Goal: Navigation & Orientation: Find specific page/section

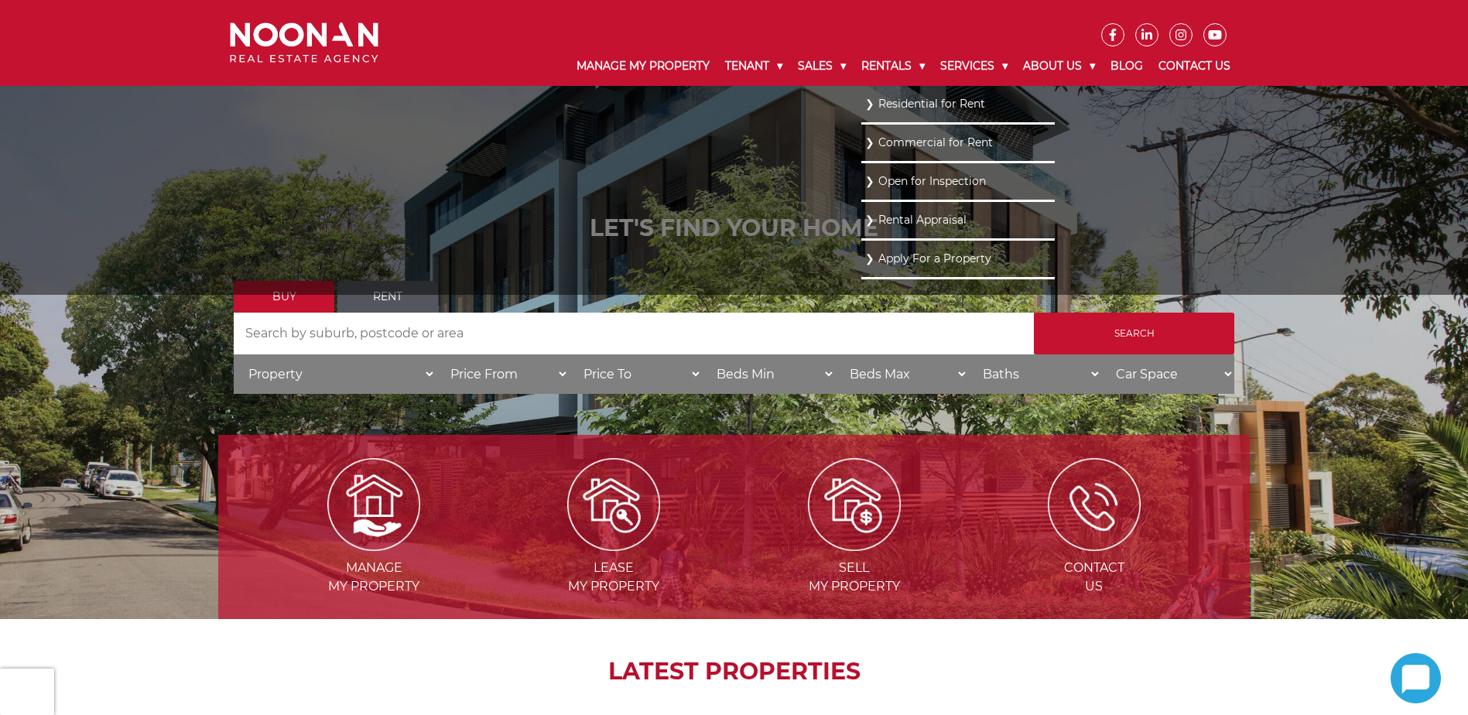
click at [901, 112] on link "Residential for Rent" at bounding box center [958, 104] width 186 height 21
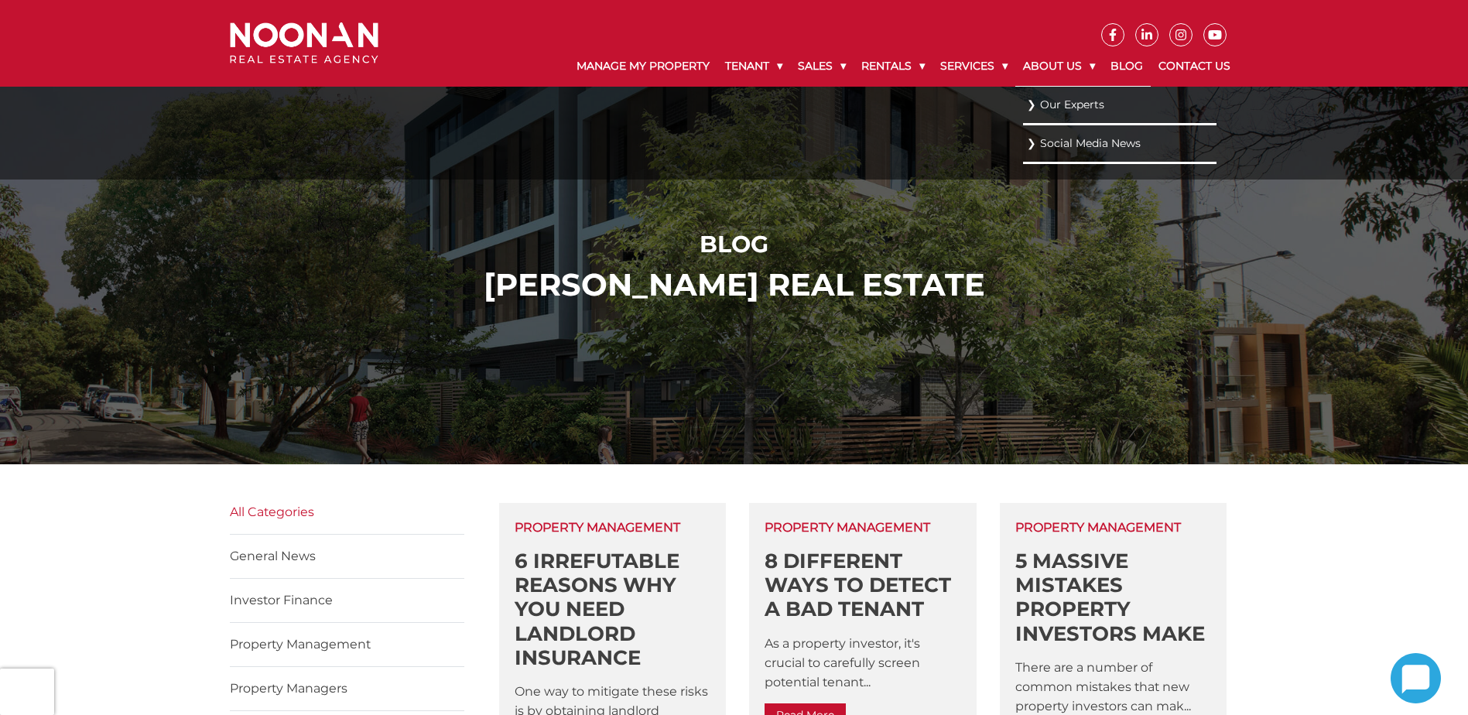
drag, startPoint x: 1066, startPoint y: 81, endPoint x: 1055, endPoint y: 83, distance: 10.9
